Goal: Task Accomplishment & Management: Complete application form

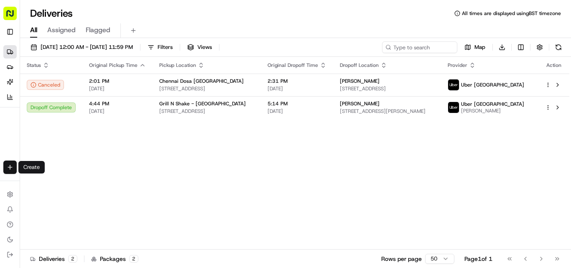
click at [9, 171] on html "Fusion Kitchen [EMAIL_ADDRESS][DOMAIN_NAME] Toggle Sidebar Deliveries Providers…" at bounding box center [285, 134] width 571 height 268
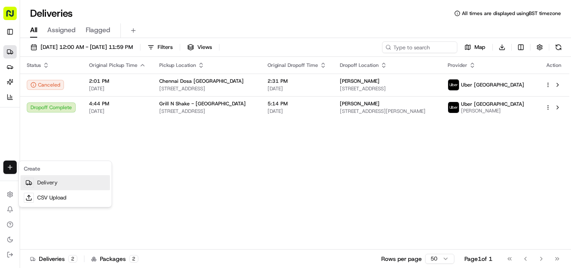
click at [66, 184] on link "Delivery" at bounding box center [65, 182] width 90 height 15
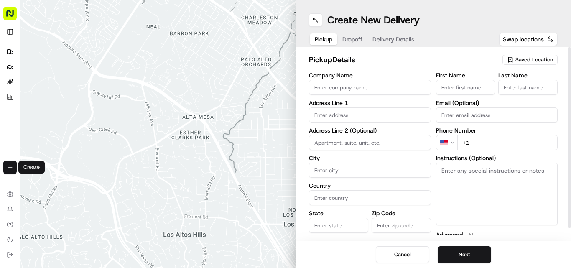
click at [344, 89] on input "Company Name" at bounding box center [370, 87] width 122 height 15
paste input "Spice Hub"
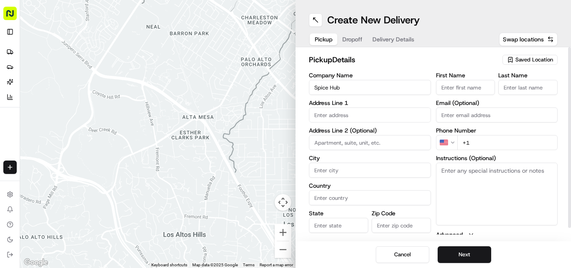
type input "Spice Hub"
click at [478, 138] on input "+1" at bounding box center [508, 142] width 101 height 15
paste input "44 1372 650504"
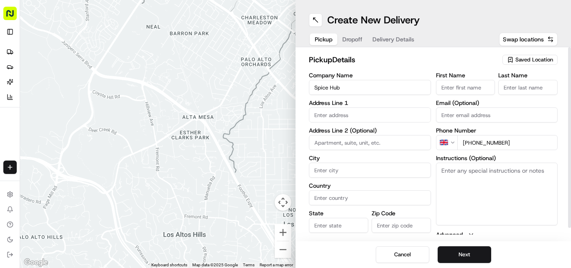
type input "[PHONE_NUMBER]"
click at [474, 196] on textarea "Instructions (Optional)" at bounding box center [497, 194] width 122 height 63
paste textarea "[PERSON_NAME]. [STREET_ADDRESS][PERSON_NAME]"
click at [445, 174] on textarea "[PERSON_NAME]. [STREET_ADDRESS][PERSON_NAME]" at bounding box center [497, 194] width 122 height 63
drag, startPoint x: 445, startPoint y: 174, endPoint x: 482, endPoint y: 170, distance: 37.4
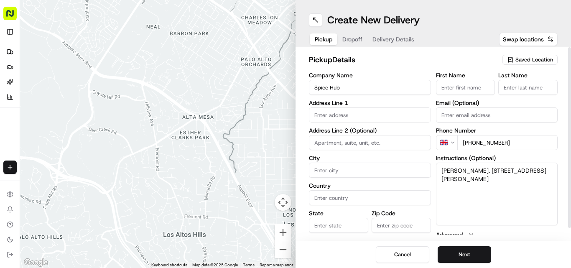
click at [482, 170] on textarea "[PERSON_NAME]. [STREET_ADDRESS][PERSON_NAME]" at bounding box center [497, 194] width 122 height 63
type textarea ". [STREET_ADDRESS][PERSON_NAME]"
click at [466, 86] on input "First Name" at bounding box center [465, 87] width 59 height 15
paste input "[PERSON_NAME]"
click at [486, 87] on input "[PERSON_NAME]" at bounding box center [465, 87] width 59 height 15
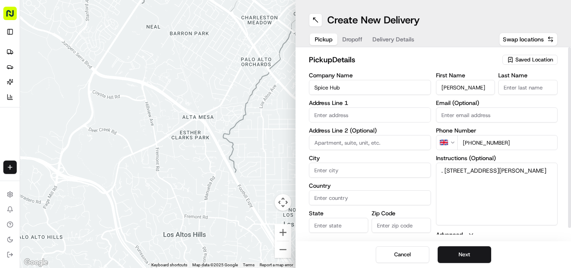
click at [486, 87] on input "[PERSON_NAME]" at bounding box center [465, 87] width 59 height 15
type input "[PERSON_NAME]"
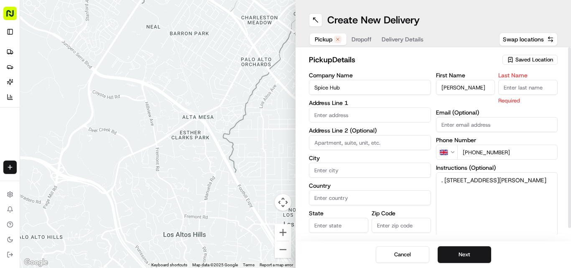
click at [511, 92] on input "Last Name" at bounding box center [528, 87] width 59 height 15
paste input "[DEMOGRAPHIC_DATA]"
type input "[DEMOGRAPHIC_DATA]"
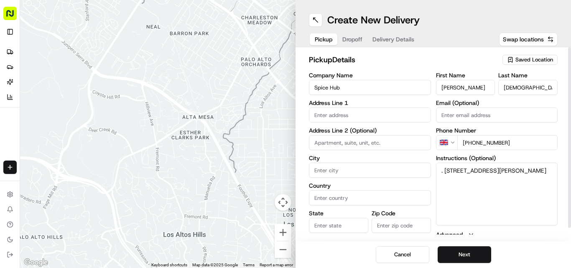
drag, startPoint x: 446, startPoint y: 177, endPoint x: 542, endPoint y: 191, distance: 97.3
click at [542, 191] on textarea ". [STREET_ADDRESS][PERSON_NAME]" at bounding box center [497, 194] width 122 height 63
click at [526, 191] on textarea ". [STREET_ADDRESS][PERSON_NAME]" at bounding box center [497, 194] width 122 height 63
click at [445, 172] on textarea ". [STREET_ADDRESS][PERSON_NAME]" at bounding box center [497, 194] width 122 height 63
drag, startPoint x: 445, startPoint y: 169, endPoint x: 539, endPoint y: 190, distance: 96.8
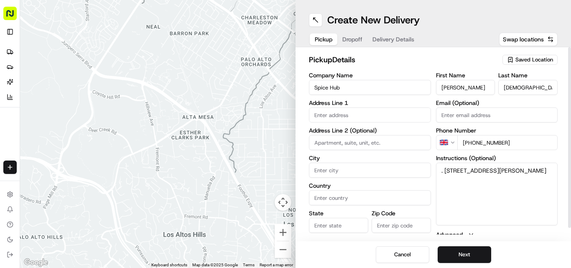
click at [539, 190] on textarea ". [STREET_ADDRESS][PERSON_NAME]" at bounding box center [497, 194] width 122 height 63
click at [339, 115] on input "text" at bounding box center [370, 115] width 122 height 15
paste input "[STREET_ADDRESS][PERSON_NAME]"
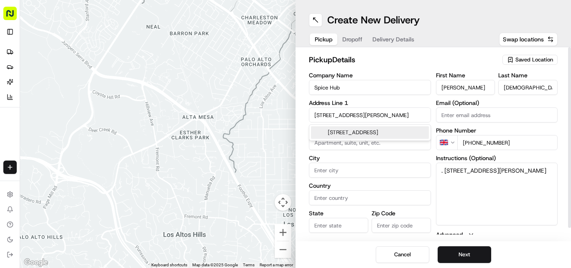
click at [347, 128] on div "[STREET_ADDRESS]" at bounding box center [370, 132] width 118 height 13
type input "[PERSON_NAME] By-Pass & [GEOGRAPHIC_DATA] 2PP, [GEOGRAPHIC_DATA]"
type input "Epsom"
type input "[GEOGRAPHIC_DATA]"
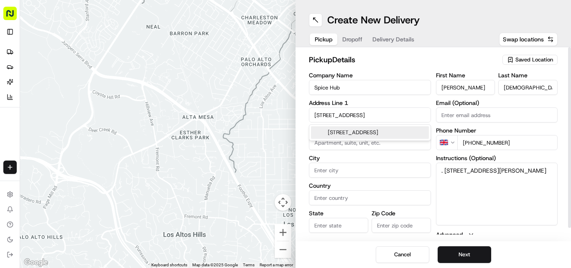
type input "[GEOGRAPHIC_DATA]"
type input "KT17 2PP"
type input "[PERSON_NAME] By-Pass & [GEOGRAPHIC_DATA]"
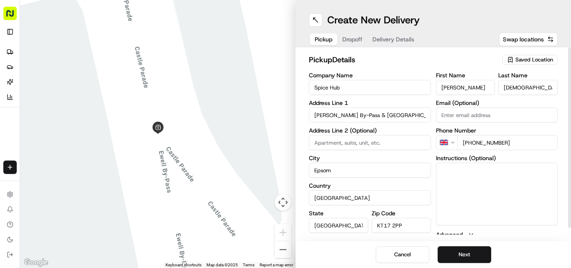
drag, startPoint x: 438, startPoint y: 171, endPoint x: 542, endPoint y: 194, distance: 106.7
click at [476, 248] on button "Next" at bounding box center [465, 254] width 54 height 17
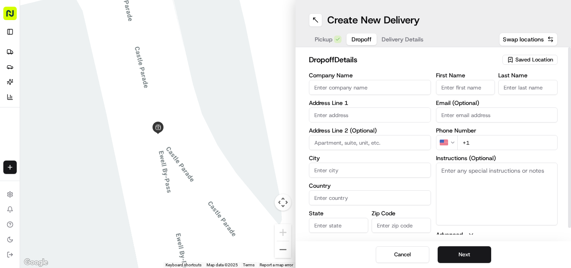
click at [473, 208] on textarea "Instructions (Optional)" at bounding box center [497, 194] width 122 height 63
paste textarea "[PERSON_NAME] | 07947870177 [STREET_ADDRESS]"
click at [451, 167] on textarea "[PERSON_NAME] | 07947870177 [STREET_ADDRESS]" at bounding box center [497, 194] width 122 height 63
drag, startPoint x: 451, startPoint y: 167, endPoint x: 442, endPoint y: 169, distance: 9.5
click at [442, 169] on textarea "[PERSON_NAME] | 07947870177 [STREET_ADDRESS]" at bounding box center [497, 194] width 122 height 63
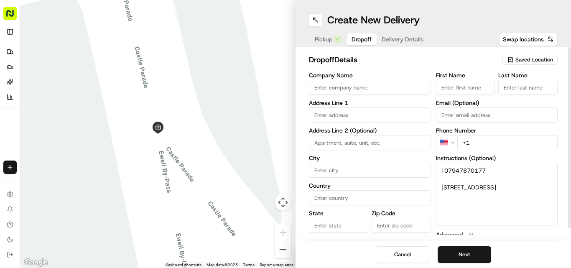
type textarea "| 07947870177 [STREET_ADDRESS]"
click at [491, 83] on input "First Name" at bounding box center [465, 87] width 59 height 15
paste input "[PERSON_NAME]"
type input "[PERSON_NAME]"
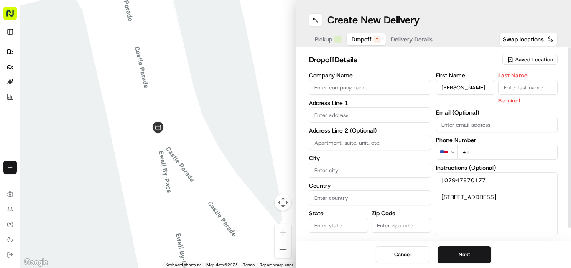
click at [524, 87] on input "Last Name" at bounding box center [528, 87] width 59 height 15
paste input "[PERSON_NAME]"
click at [506, 86] on input "[PERSON_NAME]" at bounding box center [528, 87] width 59 height 15
type input "[PERSON_NAME]"
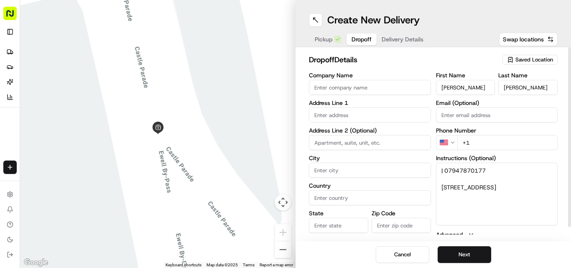
click at [454, 86] on input "[PERSON_NAME]" at bounding box center [465, 87] width 59 height 15
type input "B"
click at [456, 171] on textarea "| 07947870177 [STREET_ADDRESS]" at bounding box center [497, 194] width 122 height 63
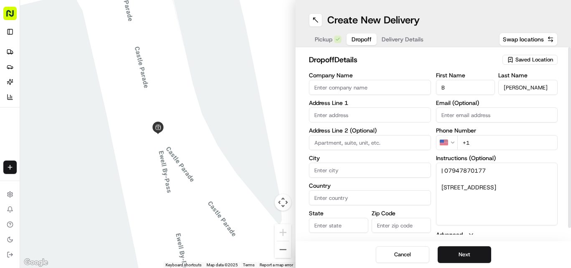
click at [445, 136] on html "Fusion Kitchen [EMAIL_ADDRESS][DOMAIN_NAME] Toggle Sidebar Deliveries Providers…" at bounding box center [285, 134] width 571 height 268
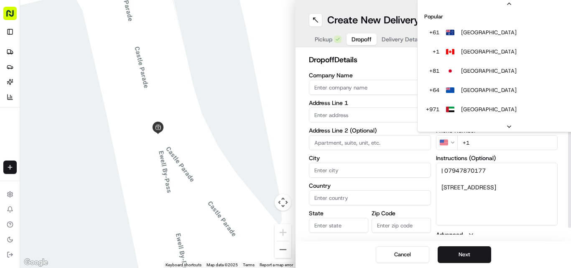
scroll to position [36, 0]
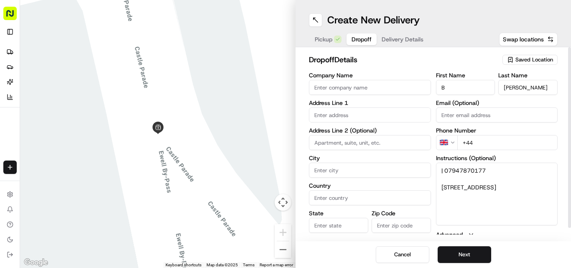
click at [489, 137] on input "+44" at bounding box center [508, 142] width 101 height 15
paste input "07947 870177"
type input "[PHONE_NUMBER]"
drag, startPoint x: 439, startPoint y: 184, endPoint x: 544, endPoint y: 209, distance: 108.0
click at [544, 209] on textarea "| 07947870177 [STREET_ADDRESS]" at bounding box center [497, 194] width 122 height 63
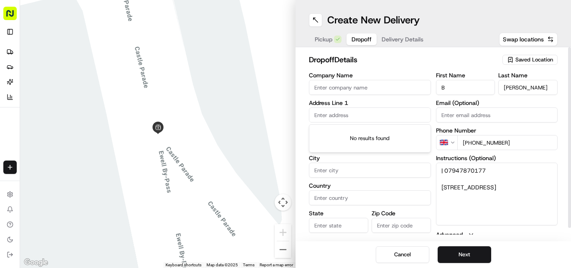
click at [384, 115] on input "text" at bounding box center [370, 115] width 122 height 15
paste input "[STREET_ADDRESS]"
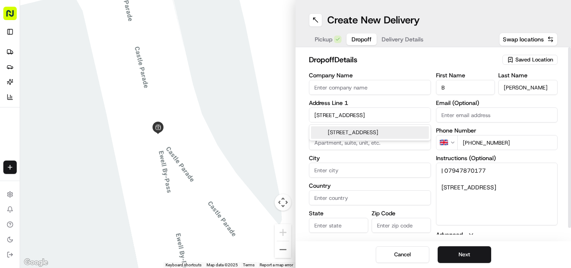
click at [359, 131] on div "[STREET_ADDRESS]" at bounding box center [370, 132] width 118 height 13
type input "[STREET_ADDRESS]"
type input "[GEOGRAPHIC_DATA]"
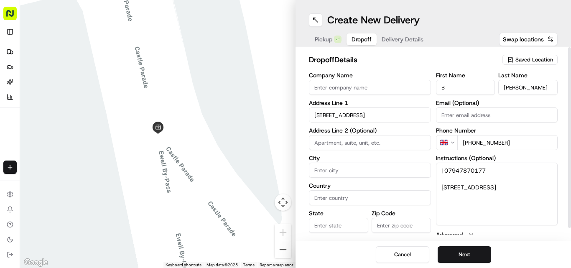
type input "KT4 8LS"
type input "[STREET_ADDRESS]"
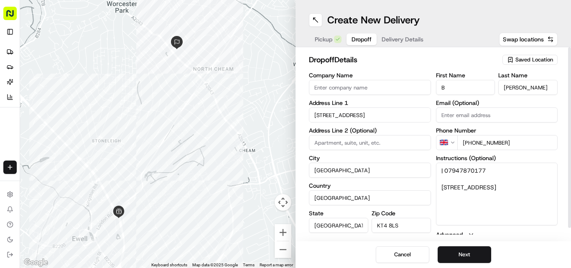
drag, startPoint x: 445, startPoint y: 171, endPoint x: 423, endPoint y: 174, distance: 21.9
click at [423, 174] on div "Company Name Address Line 1 1 Colborne Way Address Line 2 (Optional) [GEOGRAPHI…" at bounding box center [433, 160] width 249 height 176
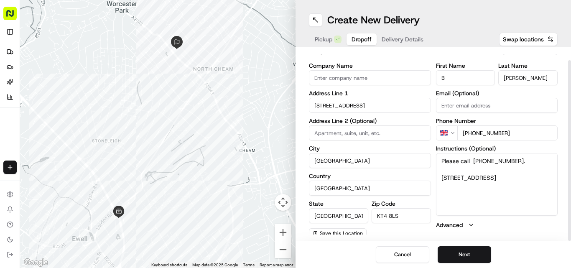
scroll to position [13, 0]
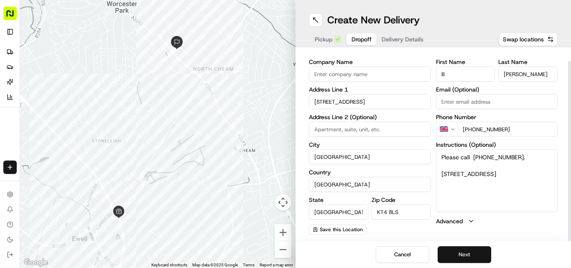
type textarea "Please call [PHONE_NUMBER]. [STREET_ADDRESS]"
click at [466, 253] on button "Next" at bounding box center [465, 254] width 54 height 17
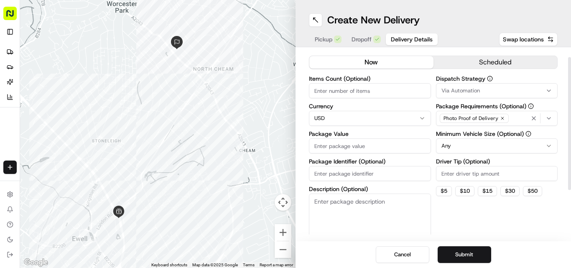
click at [329, 116] on html "Fusion Kitchen [EMAIL_ADDRESS][DOMAIN_NAME] Toggle Sidebar Deliveries Providers…" at bounding box center [285, 134] width 571 height 268
click at [349, 142] on input "Package Value" at bounding box center [370, 145] width 122 height 15
paste input "124.14"
type input "124.14"
click at [471, 256] on button "Submit" at bounding box center [465, 254] width 54 height 17
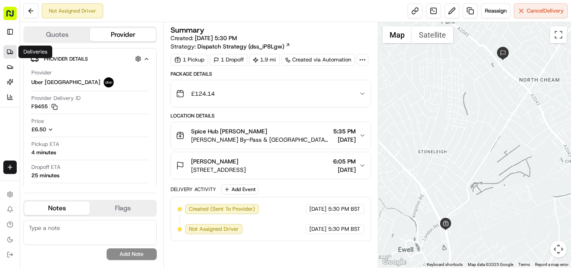
click at [15, 50] on link "Deliveries" at bounding box center [9, 51] width 13 height 13
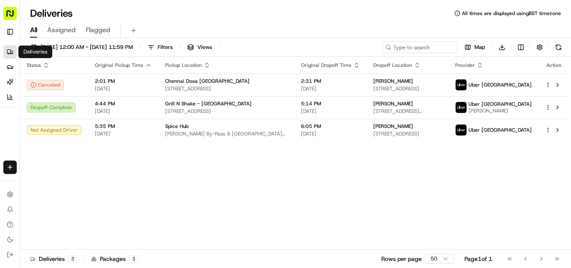
click at [170, 190] on div "Status Original Pickup Time Pickup Location Original Dropoff Time Dropoff Locat…" at bounding box center [295, 153] width 550 height 193
click at [196, 188] on div "Status Original Pickup Time Pickup Location Original Dropoff Time Dropoff Locat…" at bounding box center [295, 153] width 550 height 193
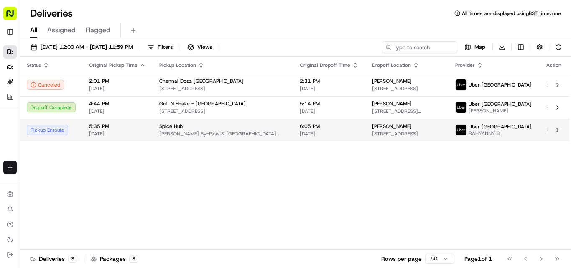
click at [190, 130] on div "Spice Hub" at bounding box center [222, 126] width 127 height 7
click at [189, 130] on div "Spice Hub" at bounding box center [222, 126] width 127 height 7
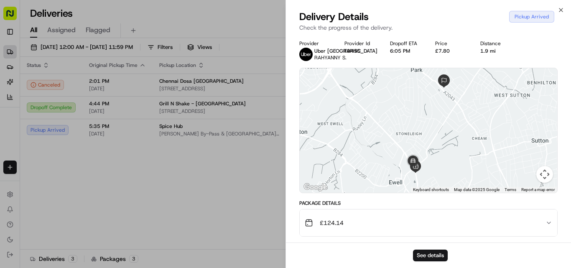
scroll to position [200, 0]
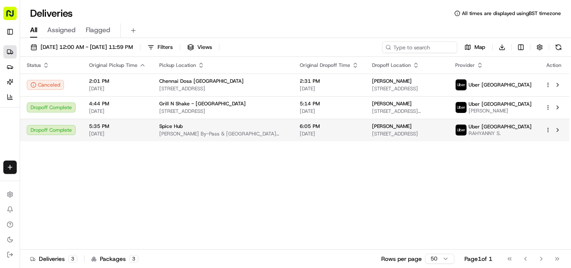
click at [206, 130] on div "Spice Hub" at bounding box center [222, 126] width 127 height 7
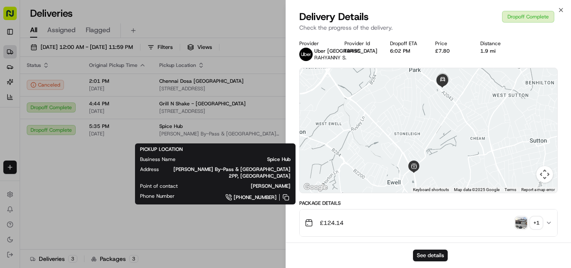
click at [519, 229] on img "button" at bounding box center [522, 223] width 12 height 12
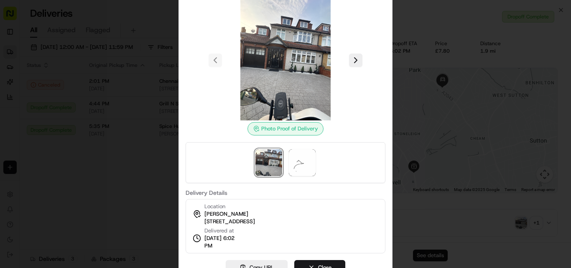
click at [120, 196] on div at bounding box center [285, 134] width 571 height 268
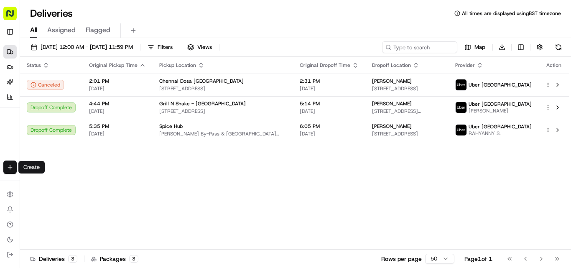
click at [6, 166] on html "Fusion Kitchen [EMAIL_ADDRESS][DOMAIN_NAME] Toggle Sidebar Deliveries Providers…" at bounding box center [285, 134] width 571 height 268
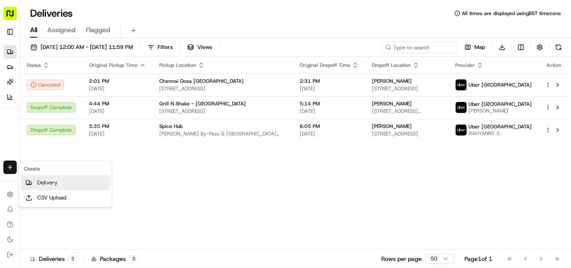
click at [55, 187] on link "Delivery" at bounding box center [65, 182] width 90 height 15
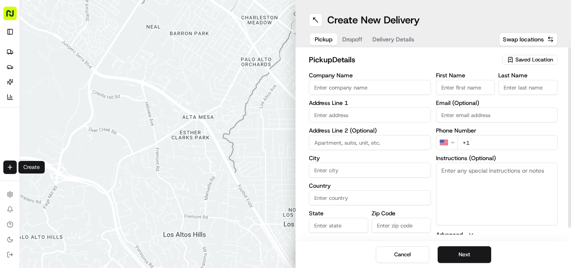
click at [395, 88] on input "Company Name" at bounding box center [370, 87] width 122 height 15
paste input "Spice Hub"
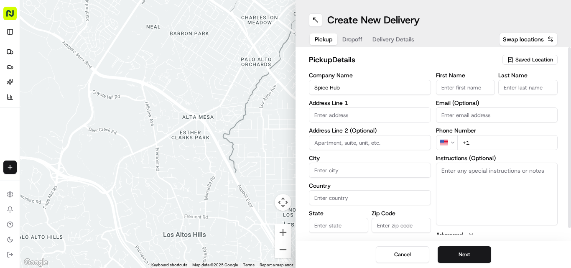
type input "Spice Hub"
click at [482, 142] on input "+1" at bounding box center [508, 142] width 101 height 15
paste input "44 1372 650504"
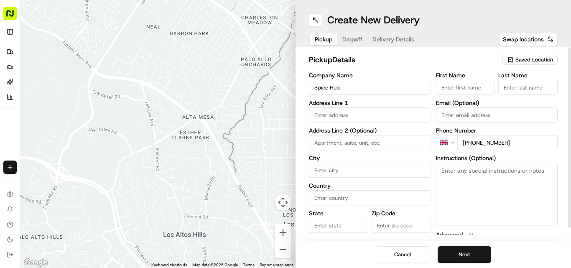
type input "[PHONE_NUMBER]"
click at [484, 179] on textarea "Instructions (Optional)" at bounding box center [497, 194] width 122 height 63
paste textarea "[PERSON_NAME]. [STREET_ADDRESS][PERSON_NAME]"
click at [451, 172] on textarea "[PERSON_NAME]. [STREET_ADDRESS][PERSON_NAME]" at bounding box center [497, 194] width 122 height 63
drag, startPoint x: 451, startPoint y: 172, endPoint x: 490, endPoint y: 171, distance: 38.9
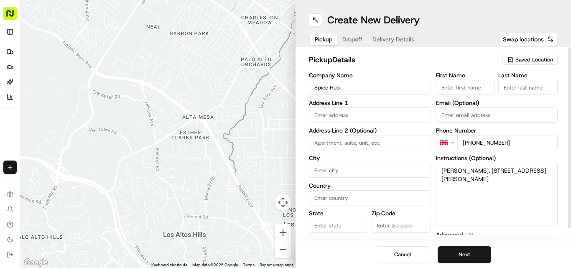
click at [490, 171] on textarea "[PERSON_NAME]. [STREET_ADDRESS][PERSON_NAME]" at bounding box center [497, 194] width 122 height 63
type textarea ". [STREET_ADDRESS][PERSON_NAME]"
click at [467, 90] on input "First Name" at bounding box center [465, 87] width 59 height 15
paste input "[PERSON_NAME]"
type input "[PERSON_NAME]"
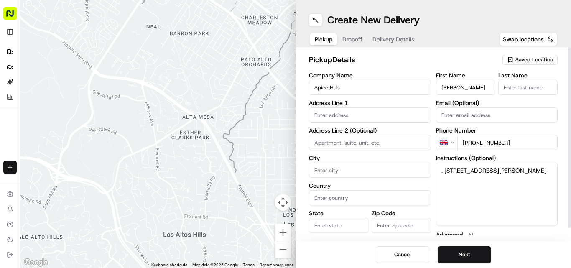
click at [524, 88] on input "Last Name" at bounding box center [528, 87] width 59 height 15
paste input "[PERSON_NAME]"
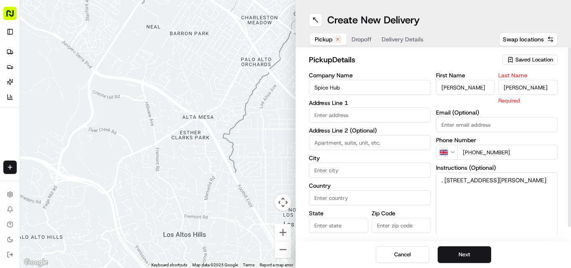
click at [528, 86] on input "[PERSON_NAME]" at bounding box center [528, 87] width 59 height 15
drag, startPoint x: 528, startPoint y: 86, endPoint x: 502, endPoint y: 87, distance: 26.4
click at [502, 87] on input "[PERSON_NAME]" at bounding box center [528, 87] width 59 height 15
type input "[DEMOGRAPHIC_DATA]"
click at [483, 88] on input "[PERSON_NAME]" at bounding box center [465, 87] width 59 height 15
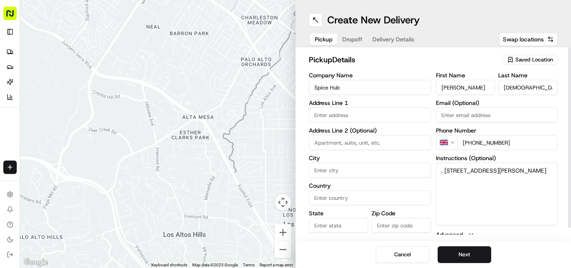
click at [483, 87] on input "[PERSON_NAME]" at bounding box center [465, 87] width 59 height 15
type input "[PERSON_NAME]"
drag, startPoint x: 447, startPoint y: 168, endPoint x: 538, endPoint y: 184, distance: 91.8
click at [538, 184] on textarea ". [STREET_ADDRESS][PERSON_NAME]" at bounding box center [497, 194] width 122 height 63
click at [376, 111] on input "text" at bounding box center [370, 115] width 122 height 15
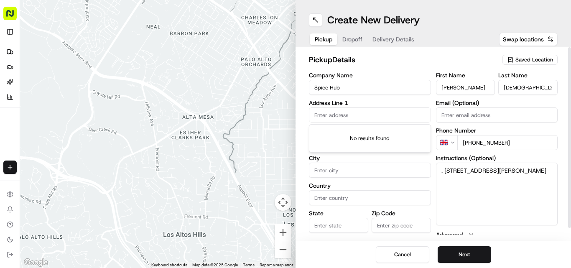
paste input "[STREET_ADDRESS][PERSON_NAME]"
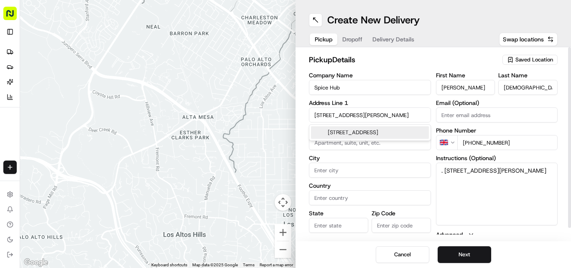
click at [362, 130] on div "[STREET_ADDRESS]" at bounding box center [370, 132] width 118 height 13
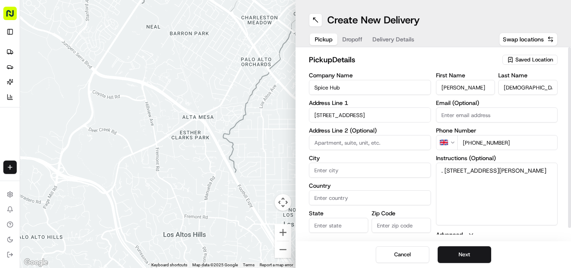
type input "[PERSON_NAME] By-Pass & [GEOGRAPHIC_DATA] 2PP, [GEOGRAPHIC_DATA]"
type input "Epsom"
type input "[GEOGRAPHIC_DATA]"
type input "KT17 2PP"
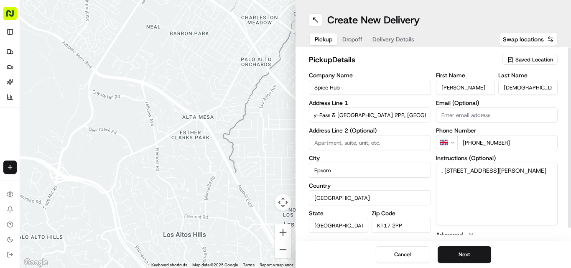
type input "[PERSON_NAME] By-Pass & [GEOGRAPHIC_DATA]"
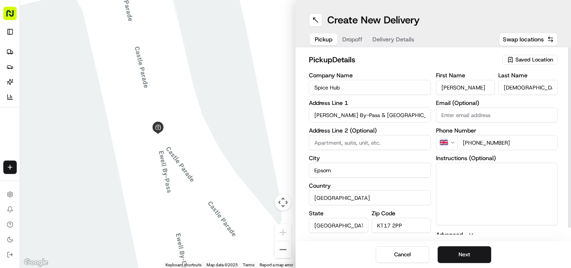
drag, startPoint x: 443, startPoint y: 169, endPoint x: 548, endPoint y: 183, distance: 106.4
click at [472, 255] on button "Next" at bounding box center [465, 254] width 54 height 17
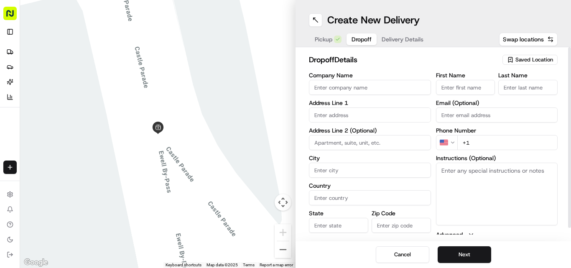
click at [486, 173] on textarea "Instructions (Optional)" at bounding box center [497, 194] width 122 height 63
paste textarea "P [PERSON_NAME] | 07738276708 [STREET_ADDRESS][PERSON_NAME]"
click at [451, 170] on textarea "P [PERSON_NAME] | 07738276708 [STREET_ADDRESS][PERSON_NAME]" at bounding box center [497, 194] width 122 height 63
drag, startPoint x: 451, startPoint y: 170, endPoint x: 434, endPoint y: 170, distance: 16.3
click at [434, 170] on div "Company Name Address Line 1 Address Line 2 (Optional) City Country State Zip Co…" at bounding box center [433, 160] width 249 height 176
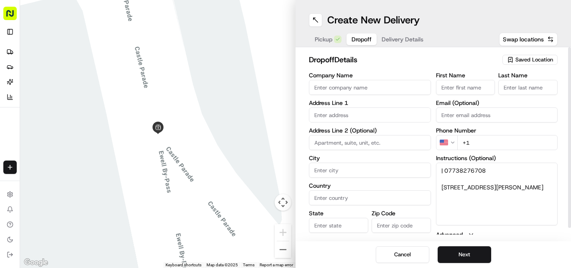
type textarea "| 07738276708 [STREET_ADDRESS][PERSON_NAME]"
click at [468, 90] on input "First Name" at bounding box center [465, 87] width 59 height 15
paste input "P [PERSON_NAME]"
type input "P [PERSON_NAME]"
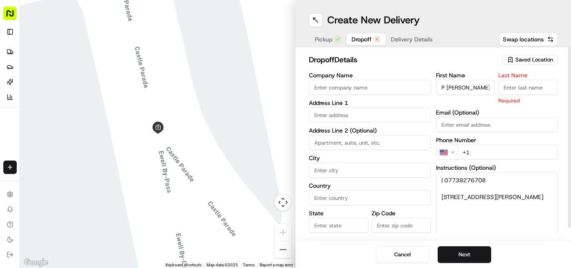
click at [520, 87] on input "Last Name" at bounding box center [528, 87] width 59 height 15
paste input "P [PERSON_NAME]"
drag, startPoint x: 507, startPoint y: 87, endPoint x: 476, endPoint y: 90, distance: 31.5
click at [476, 90] on div "First Name P [PERSON_NAME] Last Name [PERSON_NAME] Required" at bounding box center [497, 88] width 122 height 32
type input "[PERSON_NAME]"
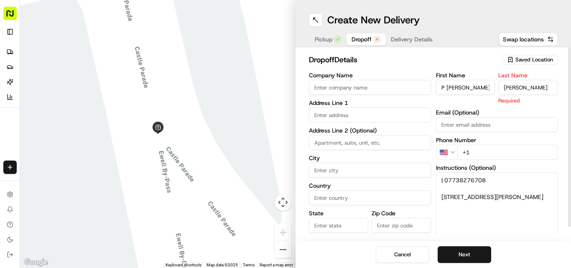
click at [451, 90] on input "P [PERSON_NAME]" at bounding box center [465, 87] width 59 height 15
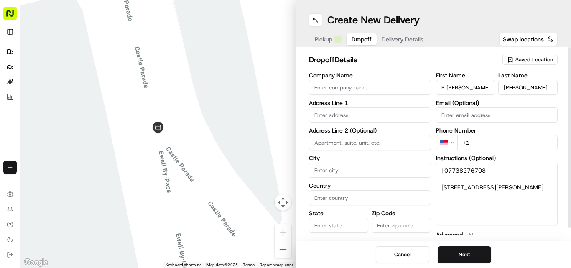
click at [451, 90] on input "P [PERSON_NAME]" at bounding box center [465, 87] width 59 height 15
type input "P"
click at [455, 169] on textarea "| 07738276708 [STREET_ADDRESS][PERSON_NAME]" at bounding box center [497, 194] width 122 height 63
click at [445, 139] on html "Fusion Kitchen [EMAIL_ADDRESS][DOMAIN_NAME] Toggle Sidebar Deliveries Providers…" at bounding box center [285, 134] width 571 height 268
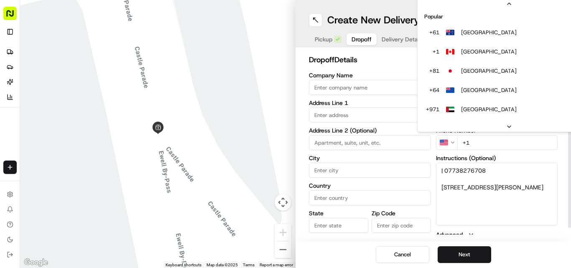
scroll to position [36, 0]
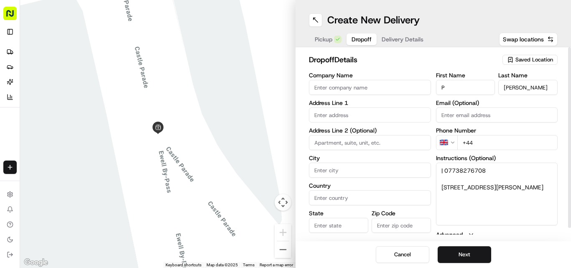
click at [485, 142] on input "+44" at bounding box center [508, 142] width 101 height 15
paste input "07738 276708"
type input "[PHONE_NUMBER]"
click at [444, 186] on textarea "| 07738276708 [STREET_ADDRESS][PERSON_NAME]" at bounding box center [497, 194] width 122 height 63
drag, startPoint x: 444, startPoint y: 186, endPoint x: 518, endPoint y: 202, distance: 75.2
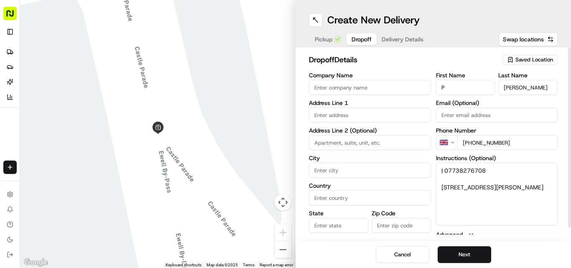
click at [518, 202] on textarea "| 07738276708 [STREET_ADDRESS][PERSON_NAME]" at bounding box center [497, 194] width 122 height 63
click at [382, 116] on input "text" at bounding box center [370, 115] width 122 height 15
paste input "[STREET_ADDRESS][PERSON_NAME]"
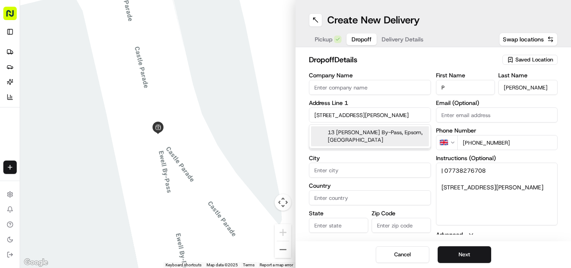
click at [368, 135] on div "13 [PERSON_NAME] By-Pass, Epsom, [GEOGRAPHIC_DATA]" at bounding box center [370, 136] width 118 height 20
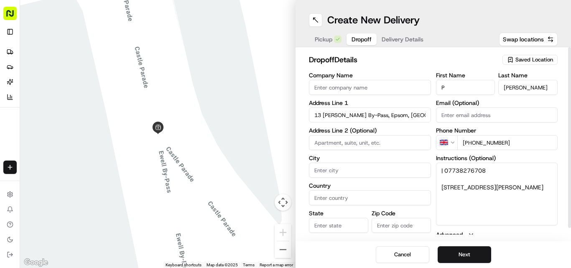
type input "[STREET_ADDRESS][PERSON_NAME]"
type input "Epsom"
type input "[GEOGRAPHIC_DATA]"
type input "KT17 2PZ"
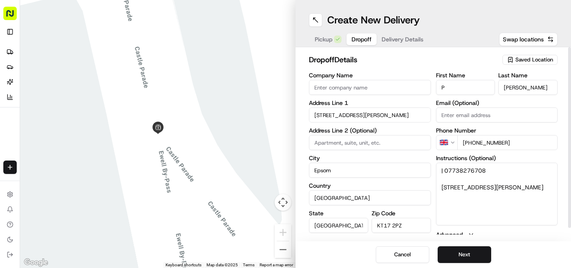
type input "13 [PERSON_NAME] By-Pass"
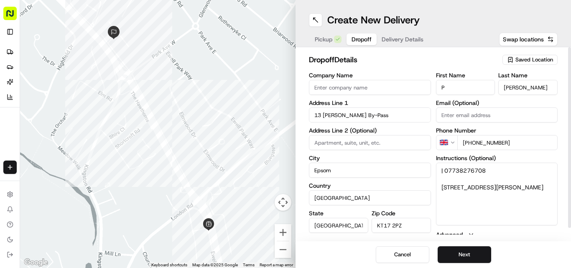
click at [441, 171] on textarea "| 07738276708 [STREET_ADDRESS][PERSON_NAME]" at bounding box center [497, 194] width 122 height 63
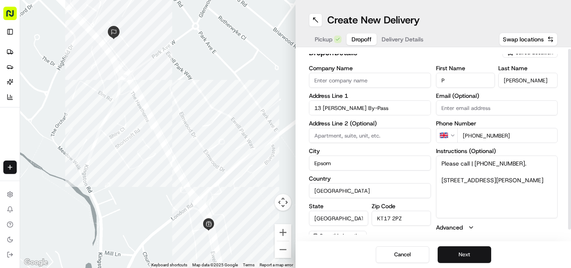
scroll to position [13, 0]
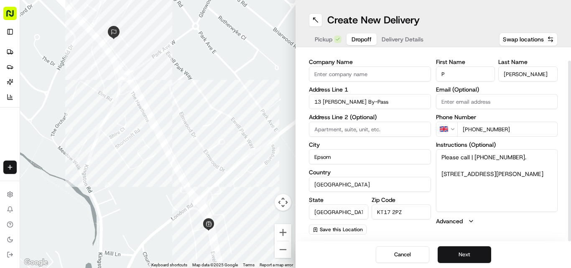
type textarea "Please call | [PHONE_NUMBER]. [STREET_ADDRESS][PERSON_NAME]"
click at [469, 250] on button "Next" at bounding box center [465, 254] width 54 height 17
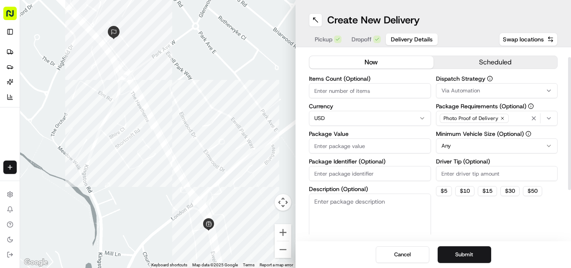
click at [346, 122] on html "Fusion Kitchen [EMAIL_ADDRESS][DOMAIN_NAME] Toggle Sidebar Deliveries Providers…" at bounding box center [285, 134] width 571 height 268
click at [374, 148] on input "Package Value" at bounding box center [370, 145] width 122 height 15
paste input "41.88"
type input "41.88"
click at [463, 255] on button "Submit" at bounding box center [465, 254] width 54 height 17
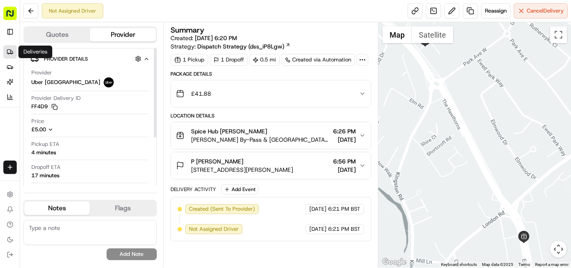
click at [13, 46] on link "Deliveries" at bounding box center [9, 51] width 13 height 13
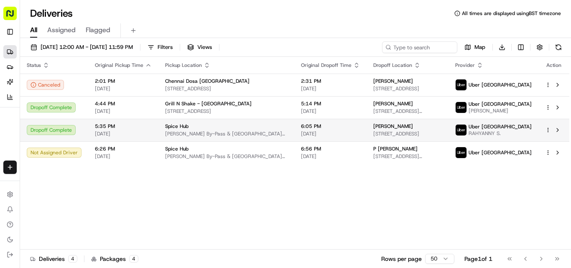
click at [207, 141] on td "Spice Hub [PERSON_NAME] By-Pass & [GEOGRAPHIC_DATA] 2PP, [GEOGRAPHIC_DATA]" at bounding box center [227, 130] width 136 height 23
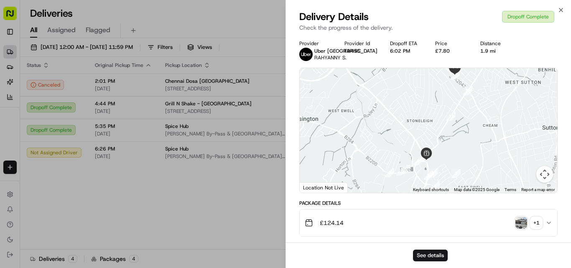
click at [524, 229] on img "button" at bounding box center [522, 223] width 12 height 12
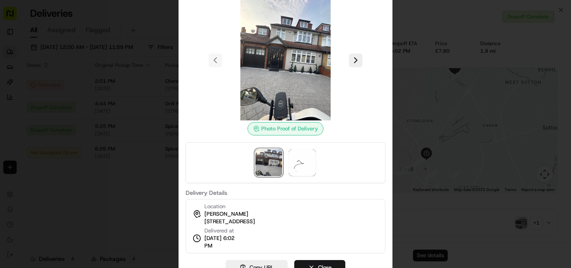
click at [163, 161] on div at bounding box center [285, 134] width 571 height 268
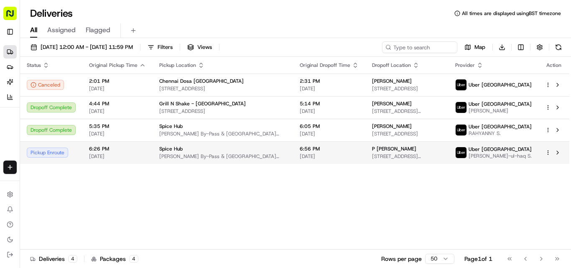
click at [214, 152] on div "Spice Hub" at bounding box center [222, 149] width 127 height 7
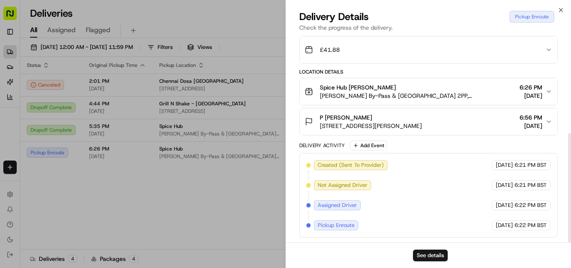
scroll to position [187, 0]
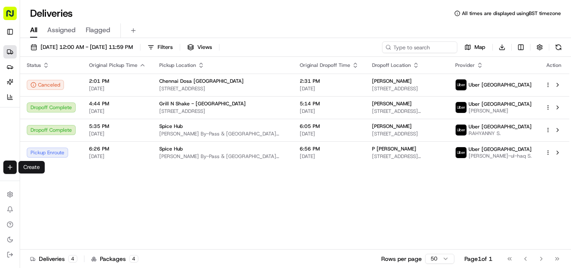
click at [4, 167] on html "Fusion Kitchen [EMAIL_ADDRESS][DOMAIN_NAME] Toggle Sidebar Deliveries Providers…" at bounding box center [285, 134] width 571 height 268
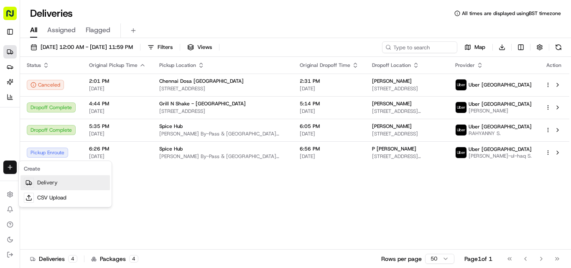
click at [62, 183] on link "Delivery" at bounding box center [65, 182] width 90 height 15
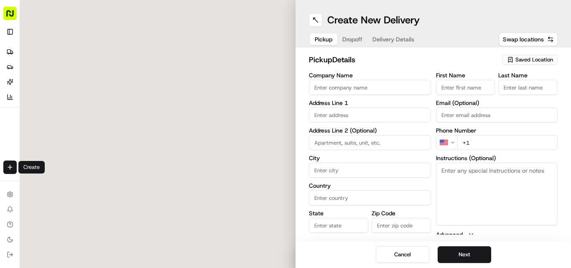
click at [456, 87] on input "First Name" at bounding box center [465, 87] width 59 height 15
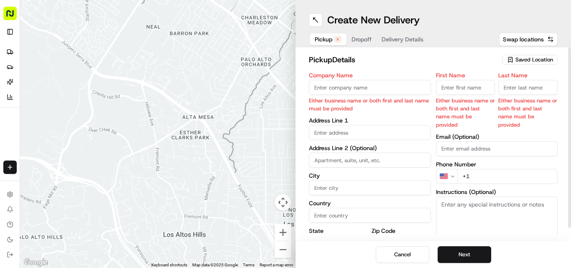
click at [408, 82] on input "Company Name" at bounding box center [370, 87] width 122 height 15
paste input "Chennai Dosa [GEOGRAPHIC_DATA]"
type input "Chennai Dosa [GEOGRAPHIC_DATA]"
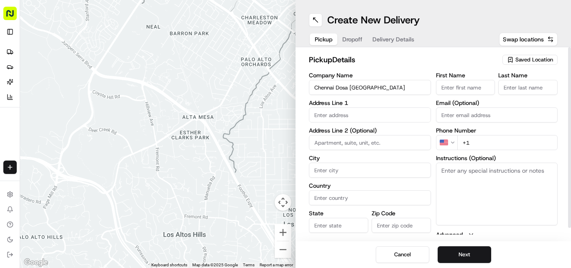
click at [497, 143] on input "+1" at bounding box center [508, 142] width 101 height 15
paste input "44 1473 288599"
type input "[PHONE_NUMBER]"
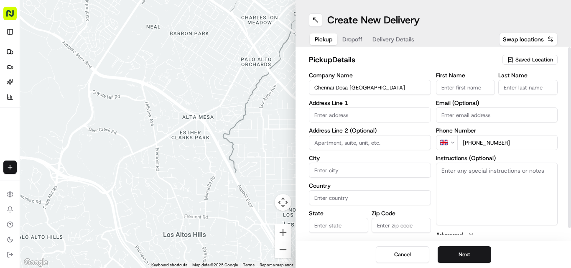
click at [484, 164] on textarea "Instructions (Optional)" at bounding box center [497, 194] width 122 height 63
paste textarea "[PERSON_NAME]. [STREET_ADDRESS]"
click at [448, 171] on textarea "[PERSON_NAME]. [STREET_ADDRESS]" at bounding box center [497, 194] width 122 height 63
drag, startPoint x: 448, startPoint y: 171, endPoint x: 468, endPoint y: 170, distance: 20.5
click at [468, 170] on textarea "[PERSON_NAME]. [STREET_ADDRESS]" at bounding box center [497, 194] width 122 height 63
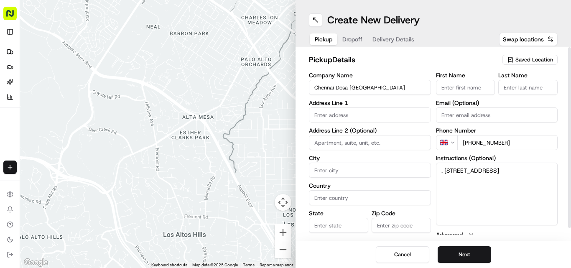
type textarea ". [STREET_ADDRESS]"
click at [469, 90] on input "First Name" at bounding box center [465, 87] width 59 height 15
paste input "[PERSON_NAME]"
type input "[PERSON_NAME]"
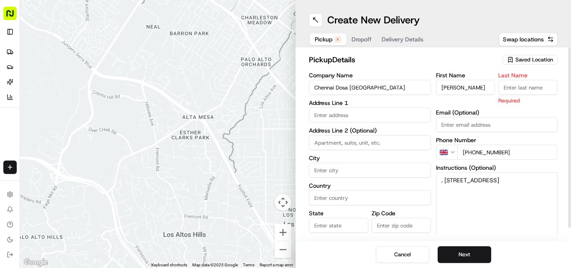
scroll to position [0, 0]
click at [523, 88] on input "Last Name" at bounding box center [528, 87] width 59 height 15
paste input "[PERSON_NAME]"
click at [511, 86] on input "[PERSON_NAME]" at bounding box center [528, 87] width 59 height 15
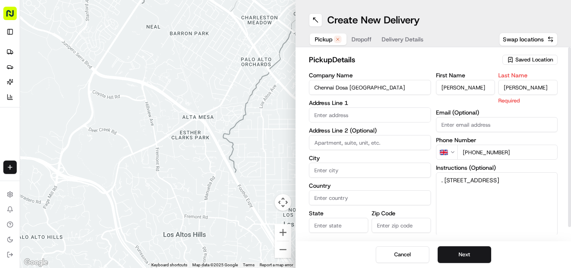
click at [511, 86] on input "[PERSON_NAME]" at bounding box center [528, 87] width 59 height 15
type input "[PERSON_NAME]"
click at [469, 87] on input "[PERSON_NAME]" at bounding box center [465, 87] width 59 height 15
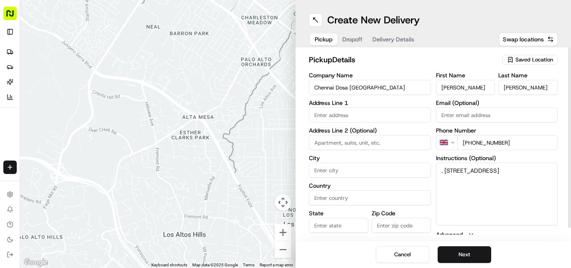
click at [469, 87] on input "[PERSON_NAME]" at bounding box center [465, 87] width 59 height 15
type input "Ganesan"
click at [446, 171] on textarea ". [STREET_ADDRESS]" at bounding box center [497, 194] width 122 height 63
click at [450, 170] on textarea ". [STREET_ADDRESS]" at bounding box center [497, 194] width 122 height 63
drag, startPoint x: 450, startPoint y: 170, endPoint x: 491, endPoint y: 183, distance: 43.0
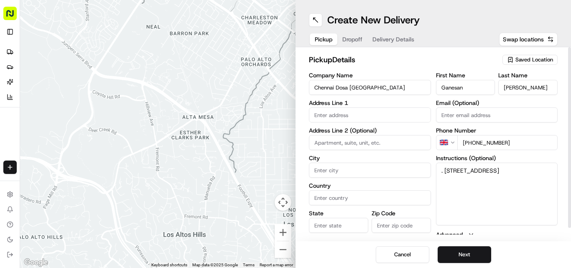
click at [491, 183] on textarea ". [STREET_ADDRESS]" at bounding box center [497, 194] width 122 height 63
click at [391, 115] on input "text" at bounding box center [370, 115] width 122 height 15
paste input "[STREET_ADDRESS]"
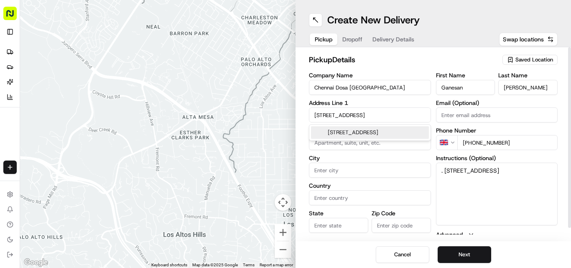
click at [357, 136] on div "[STREET_ADDRESS]" at bounding box center [370, 132] width 118 height 13
type input "[STREET_ADDRESS]"
type input "[GEOGRAPHIC_DATA]"
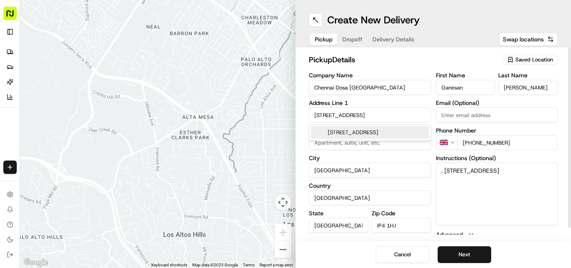
type input "[GEOGRAPHIC_DATA]"
type input "IP4 1HJ"
type input "[STREET_ADDRESS]"
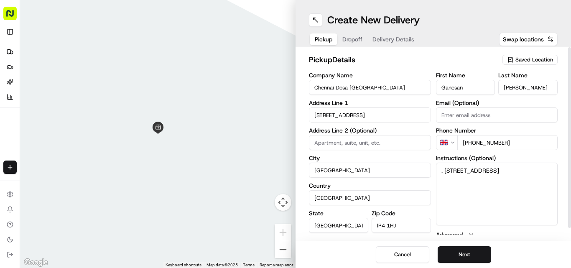
drag, startPoint x: 439, startPoint y: 168, endPoint x: 504, endPoint y: 185, distance: 67.1
click at [502, 184] on textarea ". [STREET_ADDRESS]" at bounding box center [497, 194] width 122 height 63
click at [448, 260] on button "Next" at bounding box center [465, 254] width 54 height 17
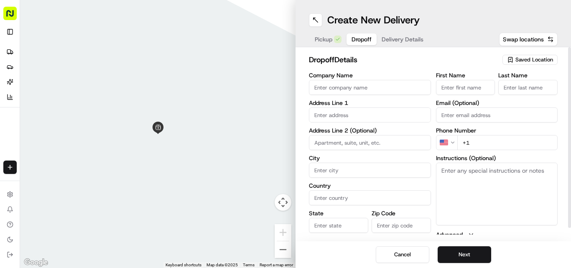
click at [463, 186] on textarea "Instructions (Optional)" at bounding box center [497, 194] width 122 height 63
paste textarea "[PERSON_NAME] | 07808020460 [STREET_ADDRESS]"
click at [450, 171] on textarea "[PERSON_NAME] | 07808020460 [STREET_ADDRESS]" at bounding box center [497, 194] width 122 height 63
drag, startPoint x: 450, startPoint y: 171, endPoint x: 471, endPoint y: 169, distance: 21.0
click at [471, 169] on textarea "[PERSON_NAME] | 07808020460 [STREET_ADDRESS]" at bounding box center [497, 194] width 122 height 63
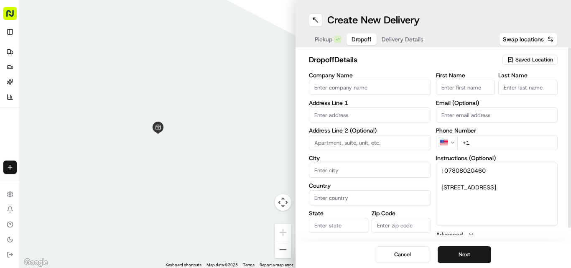
type textarea "| 07808020460 [STREET_ADDRESS]"
click at [470, 87] on input "First Name" at bounding box center [465, 87] width 59 height 15
paste input "[PERSON_NAME]"
type input "[PERSON_NAME]"
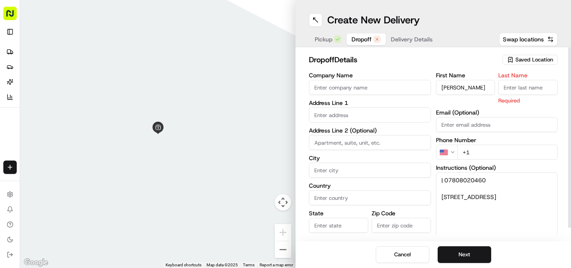
click at [511, 92] on input "Last Name" at bounding box center [528, 87] width 59 height 15
paste input "[PERSON_NAME]"
click at [508, 87] on input "[PERSON_NAME]" at bounding box center [528, 87] width 59 height 15
type input "Natarajan"
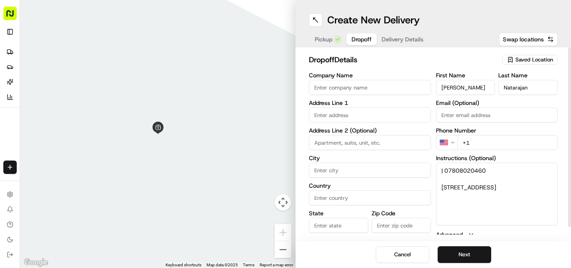
click at [481, 82] on input "[PERSON_NAME]" at bounding box center [465, 87] width 59 height 15
type input "[PERSON_NAME]"
click at [464, 170] on textarea "| 07808020460 [STREET_ADDRESS]" at bounding box center [497, 194] width 122 height 63
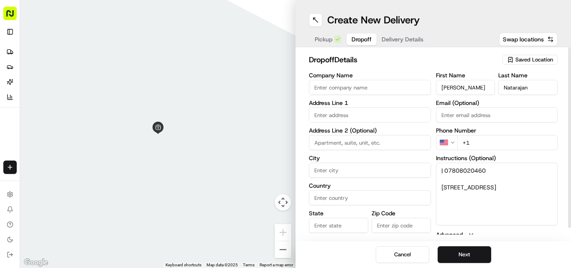
click at [448, 141] on html "Fusion Kitchen [EMAIL_ADDRESS][DOMAIN_NAME] Toggle Sidebar Deliveries Providers…" at bounding box center [285, 134] width 571 height 268
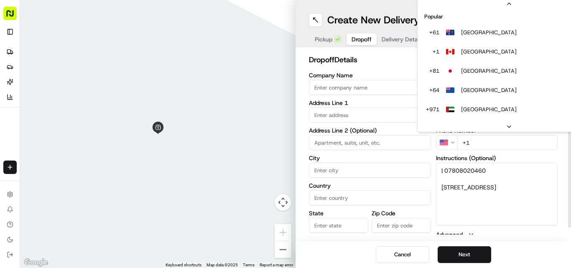
scroll to position [36, 0]
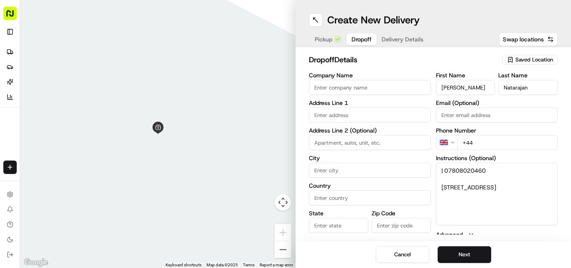
click at [489, 147] on input "+44" at bounding box center [508, 142] width 101 height 15
paste input "07808 020460"
type input "[PHONE_NUMBER]"
click at [446, 189] on textarea "| 07808020460 [STREET_ADDRESS]" at bounding box center [497, 194] width 122 height 63
drag, startPoint x: 446, startPoint y: 189, endPoint x: 504, endPoint y: 199, distance: 58.7
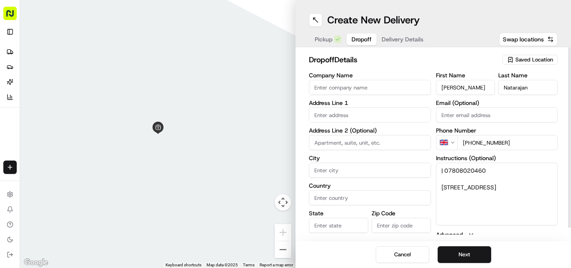
click at [504, 199] on textarea "| 07808020460 [STREET_ADDRESS]" at bounding box center [497, 194] width 122 height 63
click at [416, 123] on div "Company Name Address Line 1 Address Line 2 (Optional) City Country State Zip Co…" at bounding box center [370, 160] width 122 height 176
click at [412, 115] on input "text" at bounding box center [370, 115] width 122 height 15
paste input "[STREET_ADDRESS]"
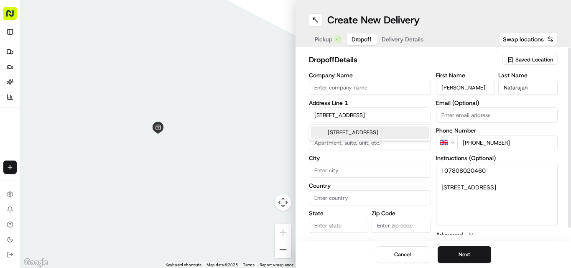
click at [365, 131] on div "[STREET_ADDRESS]" at bounding box center [370, 132] width 118 height 13
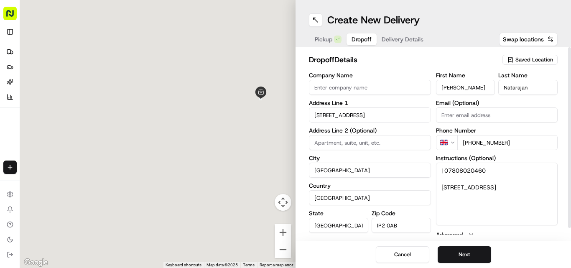
type input "[STREET_ADDRESS]"
type input "[GEOGRAPHIC_DATA]"
type input "IP2 0AB"
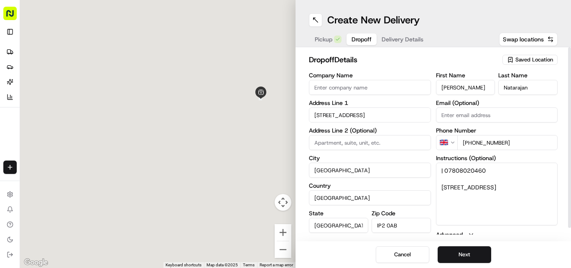
type input "[STREET_ADDRESS]"
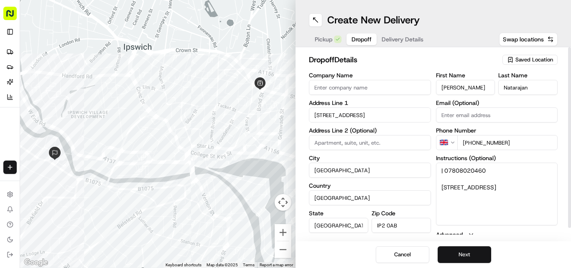
click at [457, 250] on button "Next" at bounding box center [465, 254] width 54 height 17
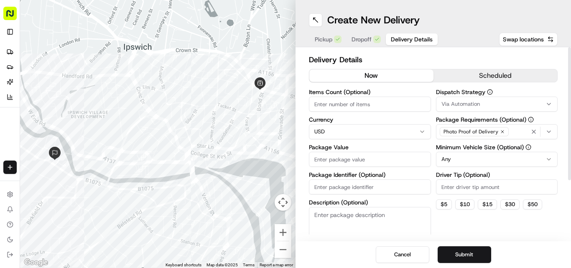
click at [351, 131] on html "Fusion Kitchen [EMAIL_ADDRESS][DOMAIN_NAME] Toggle Sidebar Deliveries Providers…" at bounding box center [285, 134] width 571 height 268
click at [326, 156] on input "Package Value" at bounding box center [370, 159] width 122 height 15
paste input "18.33"
type input "18.33"
click at [484, 250] on button "Submit" at bounding box center [465, 254] width 54 height 17
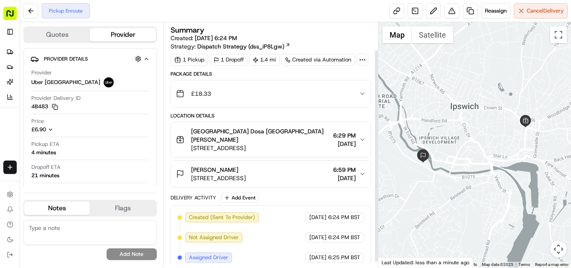
scroll to position [38, 0]
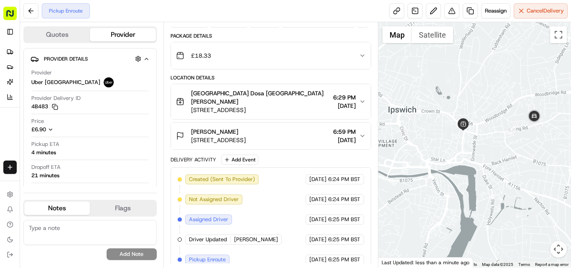
drag, startPoint x: 496, startPoint y: 179, endPoint x: 430, endPoint y: 183, distance: 66.6
click at [430, 183] on div at bounding box center [475, 145] width 193 height 246
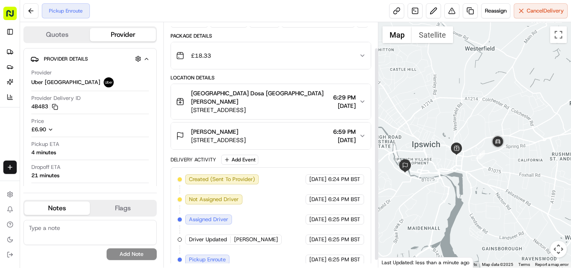
scroll to position [0, 0]
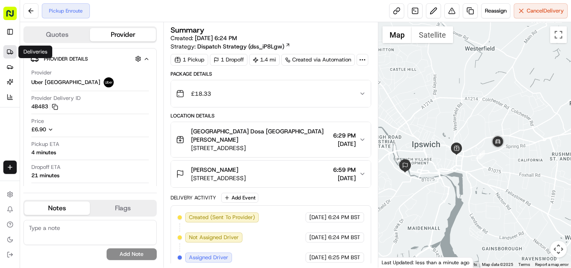
click at [9, 48] on link "Deliveries" at bounding box center [9, 51] width 13 height 13
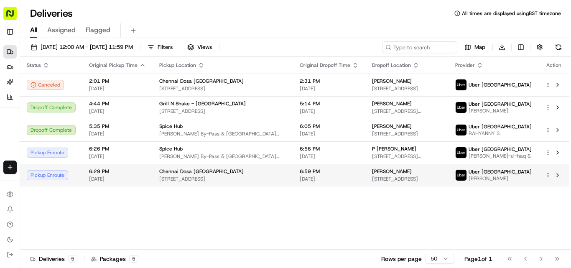
click at [169, 182] on span "[STREET_ADDRESS]" at bounding box center [222, 179] width 127 height 7
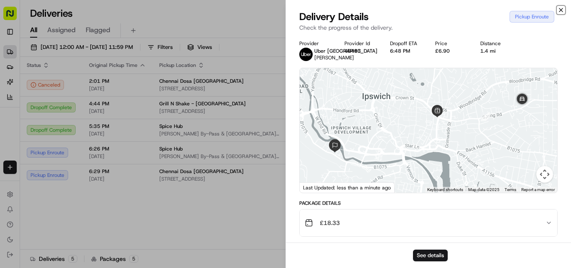
click at [559, 8] on icon "button" at bounding box center [561, 10] width 7 height 7
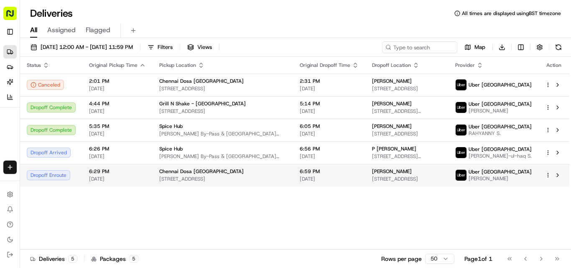
click at [184, 175] on span "Chennai Dosa [GEOGRAPHIC_DATA]" at bounding box center [201, 171] width 85 height 7
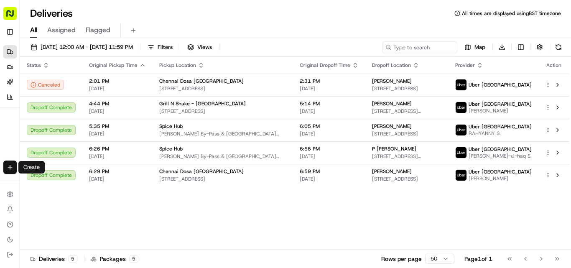
click at [5, 166] on html "Fusion Kitchen [EMAIL_ADDRESS][DOMAIN_NAME] Toggle Sidebar Deliveries Providers…" at bounding box center [285, 134] width 571 height 268
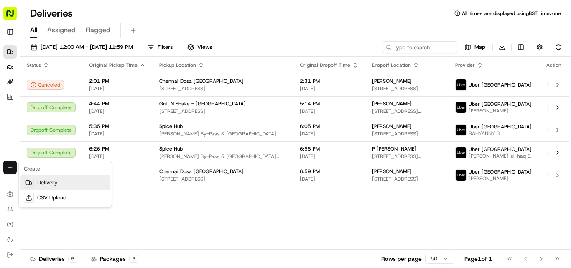
click at [64, 182] on link "Delivery" at bounding box center [65, 182] width 90 height 15
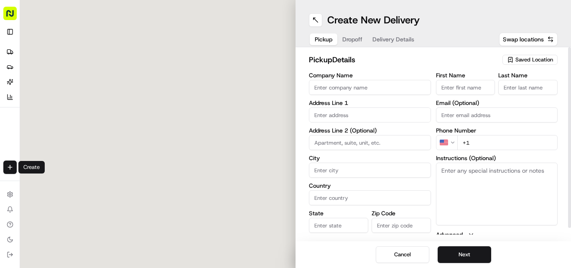
click at [368, 85] on input "Company Name" at bounding box center [370, 87] width 122 height 15
paste input "Chennai Dosa [GEOGRAPHIC_DATA]"
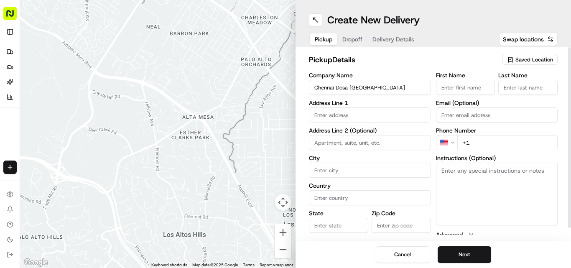
type input "Chennai Dosa [GEOGRAPHIC_DATA]"
click at [497, 142] on input "+1" at bounding box center [508, 142] width 101 height 15
paste input "44 1473 288599"
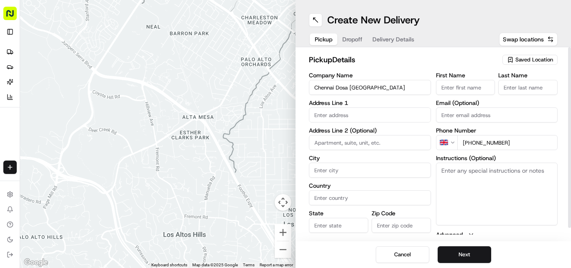
type input "[PHONE_NUMBER]"
click at [488, 187] on textarea "Instructions (Optional)" at bounding box center [497, 194] width 122 height 63
paste textarea "[PERSON_NAME]. [STREET_ADDRESS]"
click at [451, 169] on textarea "[PERSON_NAME]. [STREET_ADDRESS]" at bounding box center [497, 194] width 122 height 63
drag, startPoint x: 451, startPoint y: 169, endPoint x: 475, endPoint y: 168, distance: 23.5
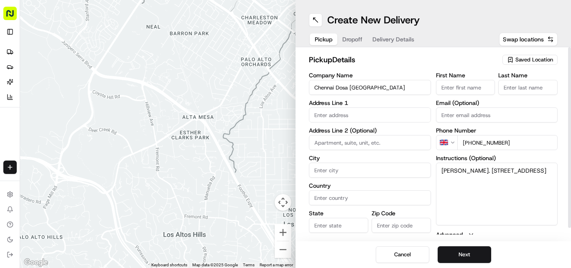
click at [475, 168] on textarea "[PERSON_NAME]. [STREET_ADDRESS]" at bounding box center [497, 194] width 122 height 63
type textarea ". [STREET_ADDRESS]"
click at [468, 88] on input "First Name" at bounding box center [465, 87] width 59 height 15
paste input "[PERSON_NAME]"
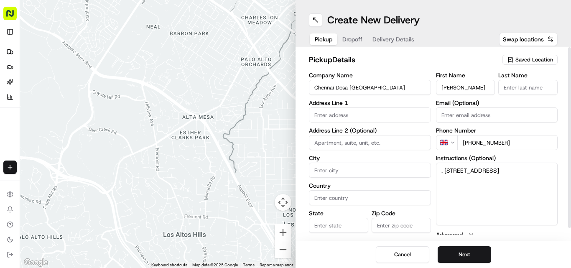
type input "[PERSON_NAME]"
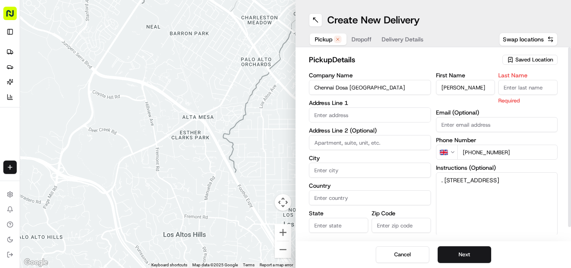
click at [522, 89] on input "Last Name" at bounding box center [528, 87] width 59 height 15
paste input "[PERSON_NAME]"
click at [510, 85] on input "[PERSON_NAME]" at bounding box center [528, 87] width 59 height 15
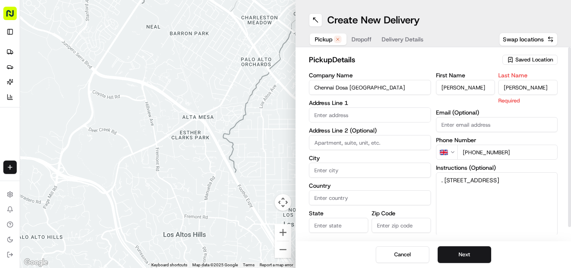
type input "[PERSON_NAME]"
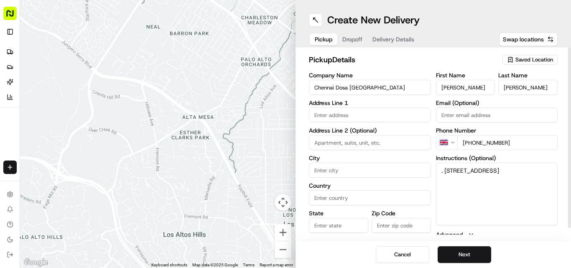
click at [475, 89] on input "[PERSON_NAME]" at bounding box center [465, 87] width 59 height 15
type input "Ganesan"
click at [447, 165] on textarea ". [STREET_ADDRESS]" at bounding box center [497, 194] width 122 height 63
drag, startPoint x: 447, startPoint y: 165, endPoint x: 502, endPoint y: 190, distance: 60.3
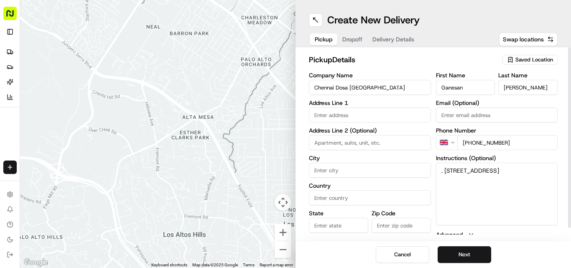
click at [502, 190] on textarea ". [STREET_ADDRESS]" at bounding box center [497, 194] width 122 height 63
click at [380, 110] on input "text" at bounding box center [370, 115] width 122 height 15
paste input "[STREET_ADDRESS]"
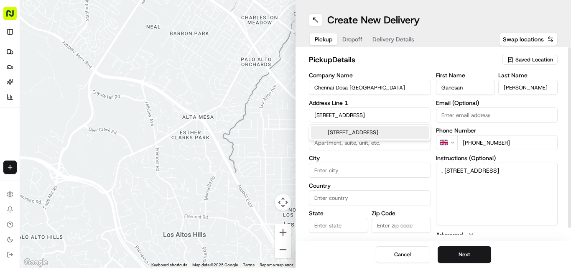
click at [350, 133] on div "[STREET_ADDRESS]" at bounding box center [370, 132] width 118 height 13
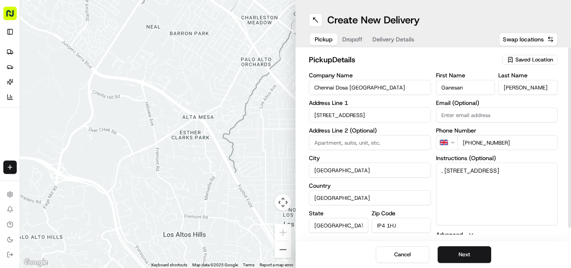
type input "[STREET_ADDRESS]"
type input "[GEOGRAPHIC_DATA]"
type input "IP4 1HJ"
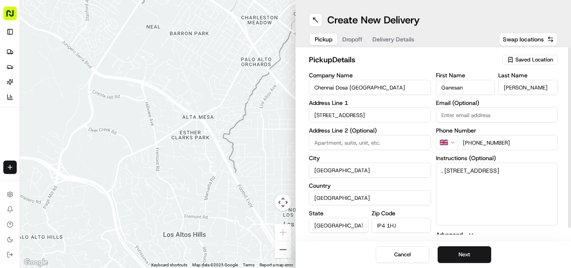
type input "[STREET_ADDRESS]"
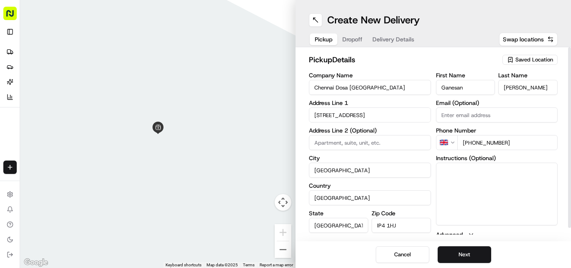
drag, startPoint x: 438, startPoint y: 169, endPoint x: 505, endPoint y: 190, distance: 70.1
click at [472, 254] on button "Next" at bounding box center [465, 254] width 54 height 17
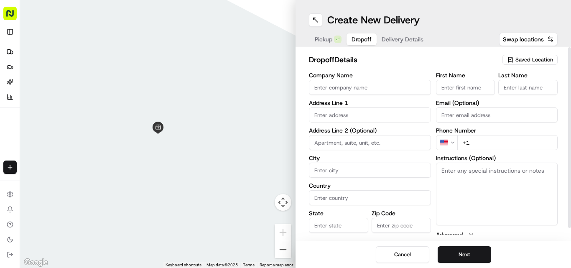
click at [491, 185] on textarea "Instructions (Optional)" at bounding box center [497, 194] width 122 height 63
paste textarea "[PERSON_NAME] | 07850601172 [STREET_ADDRESS]"
click at [452, 174] on textarea "[PERSON_NAME] | 07850601172 [STREET_ADDRESS]" at bounding box center [497, 194] width 122 height 63
drag, startPoint x: 452, startPoint y: 174, endPoint x: 469, endPoint y: 171, distance: 17.0
click at [469, 171] on textarea "[PERSON_NAME] | 07850601172 [STREET_ADDRESS]" at bounding box center [497, 194] width 122 height 63
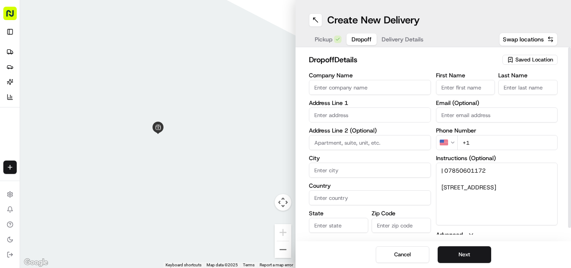
type textarea "| 07850601172 [STREET_ADDRESS]"
click at [464, 88] on input "First Name" at bounding box center [465, 87] width 59 height 15
paste input "[PERSON_NAME]"
type input "[PERSON_NAME]"
click at [515, 92] on input "Last Name" at bounding box center [528, 87] width 59 height 15
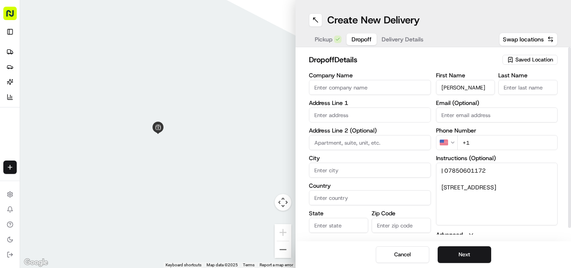
paste input "[PERSON_NAME]"
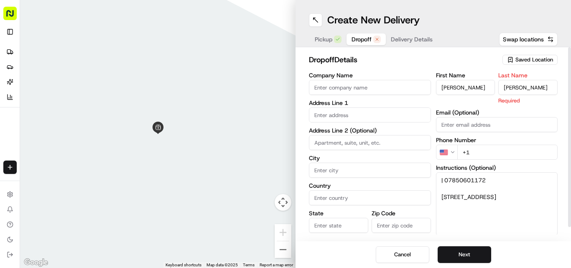
click at [509, 89] on input "[PERSON_NAME]" at bounding box center [528, 87] width 59 height 15
type input "[PERSON_NAME]"
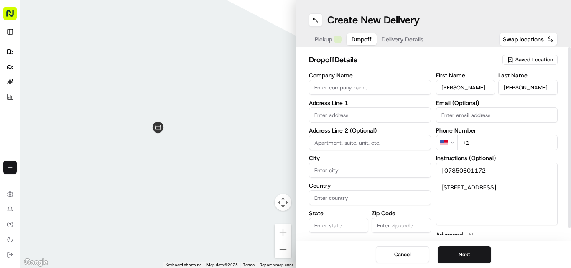
click at [463, 87] on input "[PERSON_NAME]" at bounding box center [465, 87] width 59 height 15
type input "Wenye"
click at [458, 167] on textarea "| 07850601172 [STREET_ADDRESS]" at bounding box center [497, 194] width 122 height 63
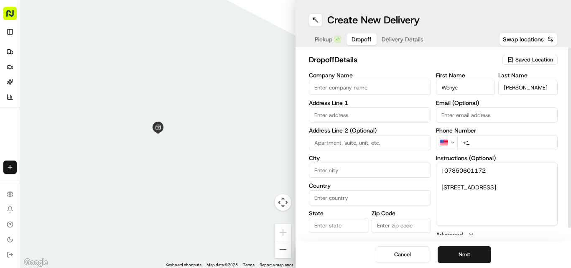
click at [447, 140] on html "Fusion Kitchen [EMAIL_ADDRESS][DOMAIN_NAME] Toggle Sidebar Deliveries Providers…" at bounding box center [285, 134] width 571 height 268
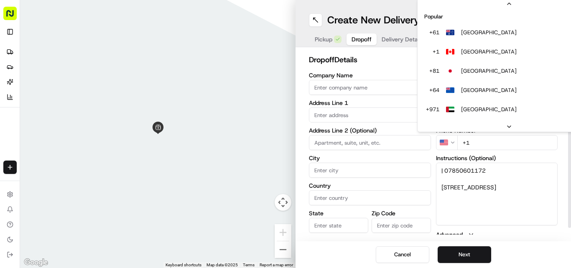
scroll to position [36, 0]
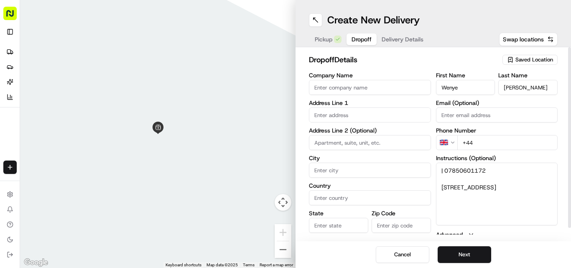
click at [494, 140] on input "+44" at bounding box center [508, 142] width 101 height 15
paste input "07850 601172"
type input "[PHONE_NUMBER]"
click at [443, 185] on textarea "| 07850601172 [STREET_ADDRESS]" at bounding box center [497, 194] width 122 height 63
drag, startPoint x: 443, startPoint y: 185, endPoint x: 501, endPoint y: 206, distance: 61.4
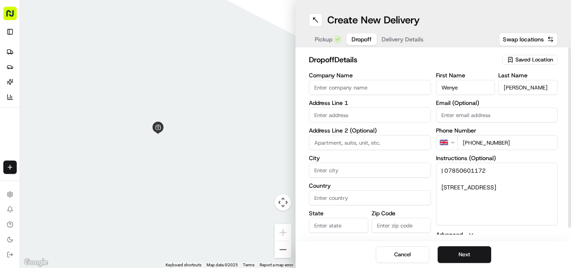
click at [501, 206] on textarea "| 07850601172 [STREET_ADDRESS]" at bounding box center [497, 194] width 122 height 63
click at [392, 117] on input "text" at bounding box center [370, 115] width 122 height 15
paste input "[STREET_ADDRESS]"
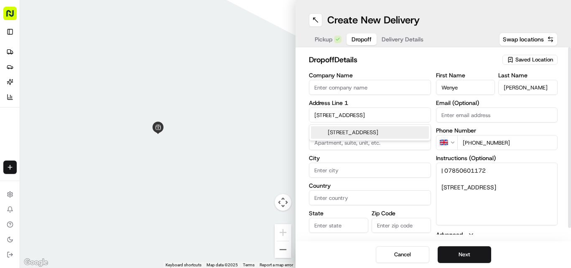
click at [350, 135] on div "[STREET_ADDRESS]" at bounding box center [370, 132] width 118 height 13
type input "[STREET_ADDRESS][PERSON_NAME]"
type input "[GEOGRAPHIC_DATA]"
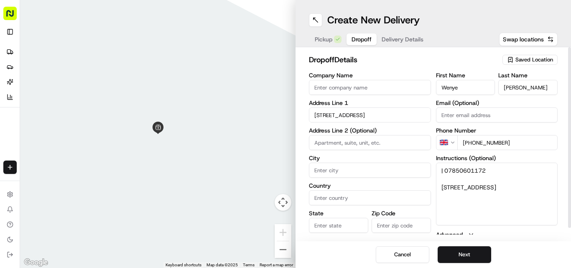
type input "IP1 4NQ"
type input "[STREET_ADDRESS]"
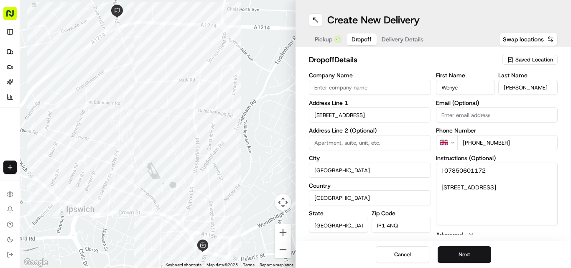
click at [470, 254] on button "Next" at bounding box center [465, 254] width 54 height 17
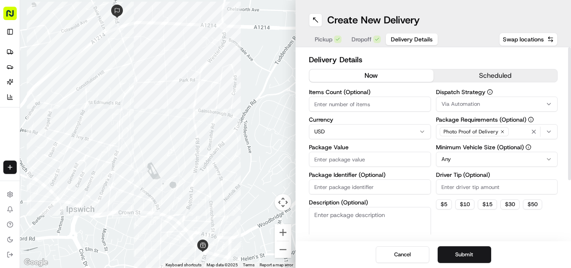
click at [337, 130] on html "Fusion Kitchen [EMAIL_ADDRESS][DOMAIN_NAME] Toggle Sidebar Deliveries Providers…" at bounding box center [285, 134] width 571 height 268
click at [349, 161] on input "Package Value" at bounding box center [370, 159] width 122 height 15
paste input "37.56"
type input "37.56"
click at [462, 256] on button "Submit" at bounding box center [465, 254] width 54 height 17
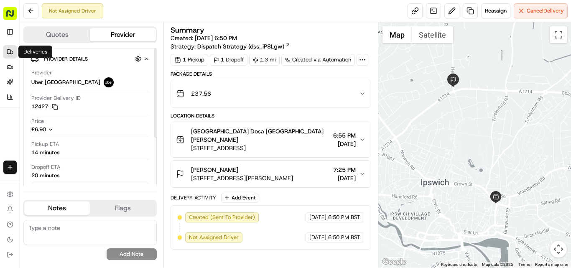
click at [4, 51] on link "Deliveries" at bounding box center [9, 51] width 13 height 13
